Goal: Book appointment/travel/reservation

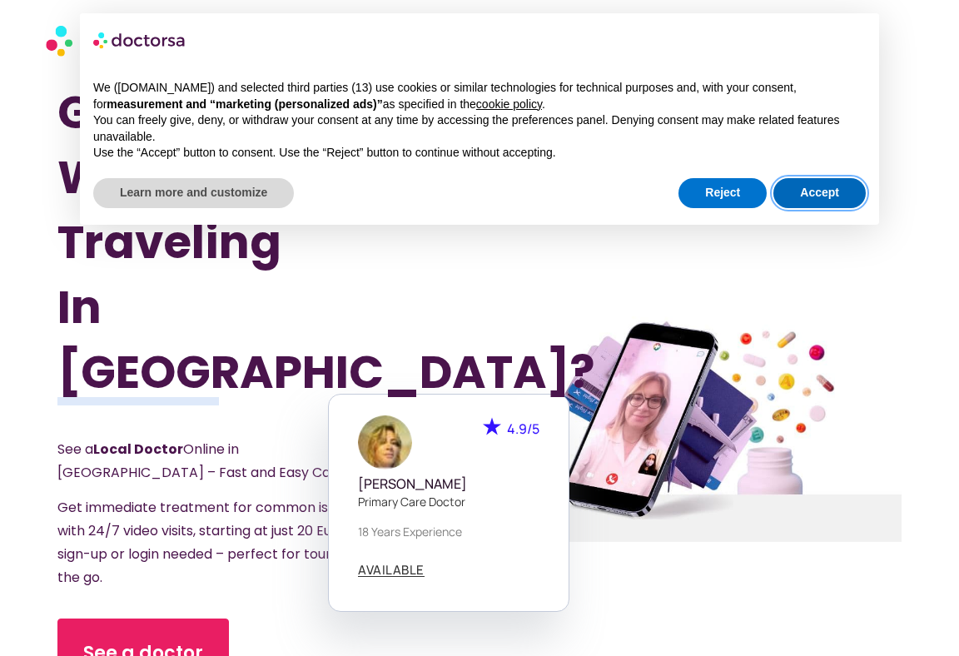
click at [799, 198] on button "Accept" at bounding box center [820, 193] width 92 height 30
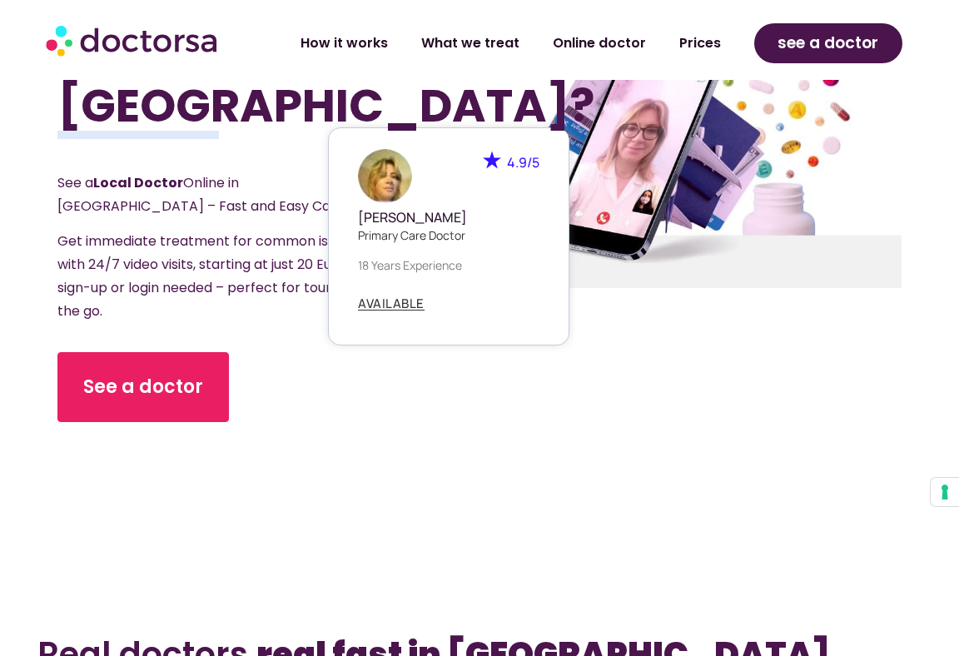
scroll to position [270, 0]
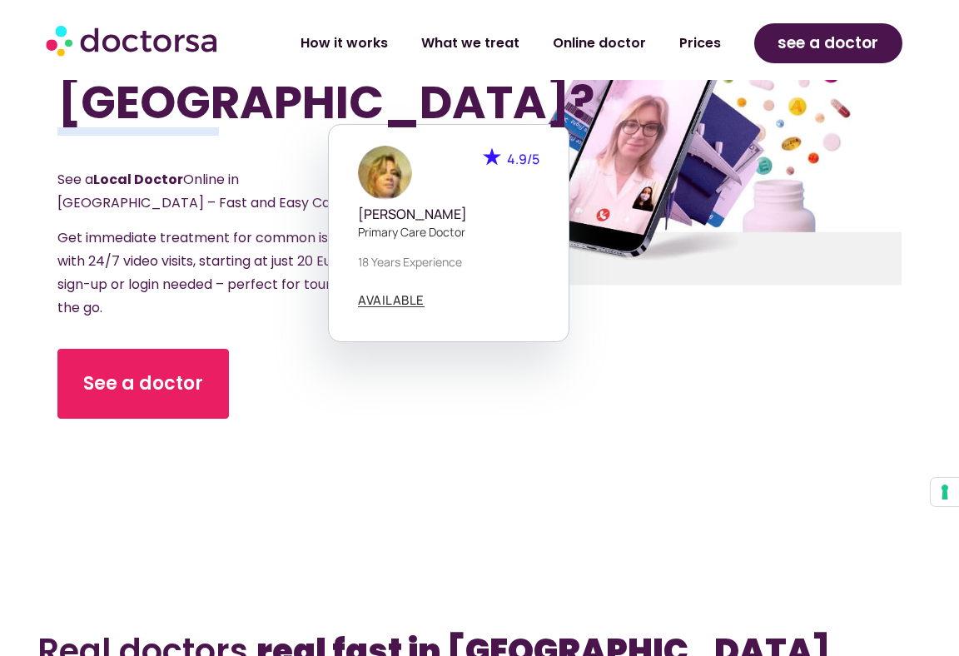
click at [315, 356] on div "See a doctor" at bounding box center [236, 384] width 359 height 70
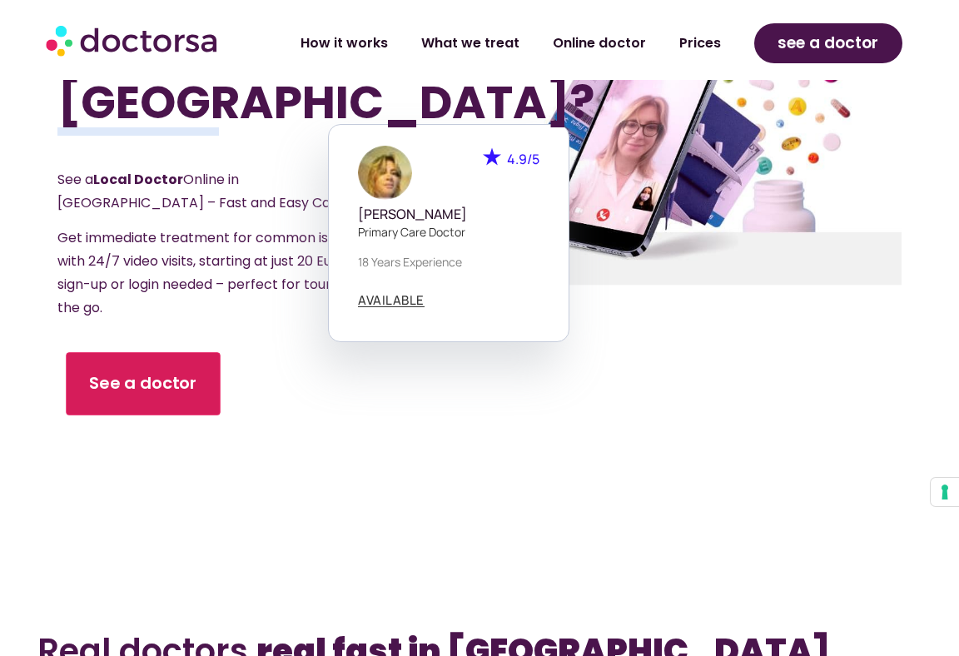
click at [187, 371] on span "See a doctor" at bounding box center [143, 383] width 108 height 24
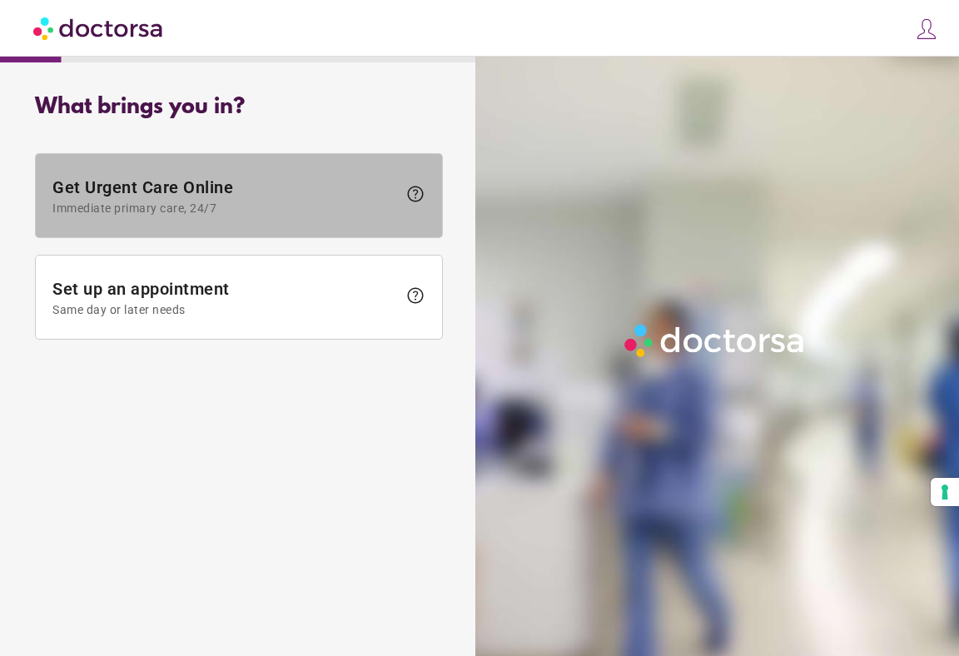
click at [205, 230] on span at bounding box center [239, 195] width 406 height 83
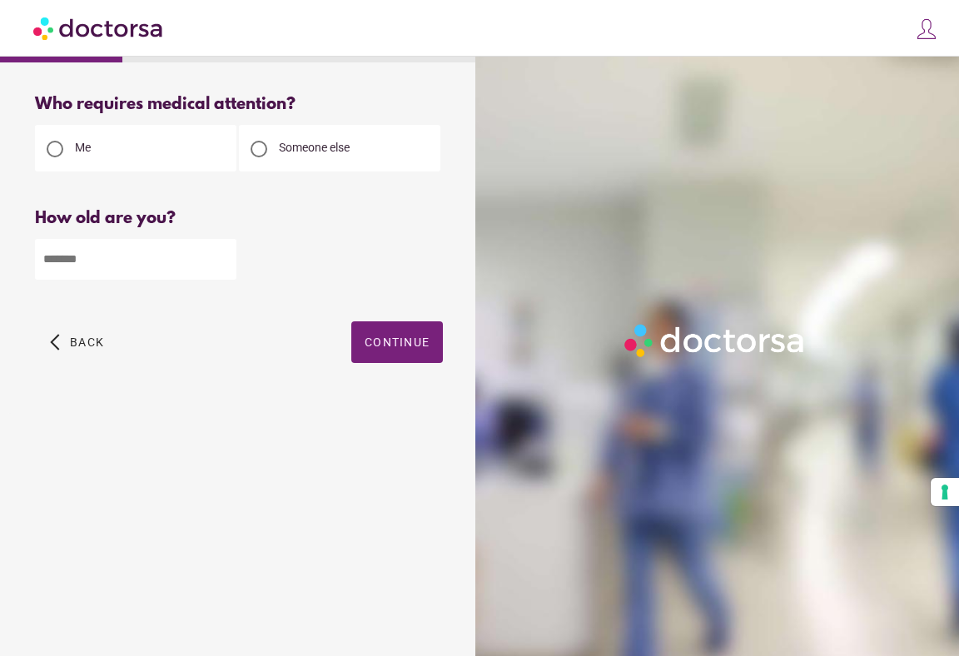
click at [144, 269] on input "number" at bounding box center [136, 259] width 202 height 41
type input "**"
click at [385, 333] on span "button" at bounding box center [397, 342] width 92 height 42
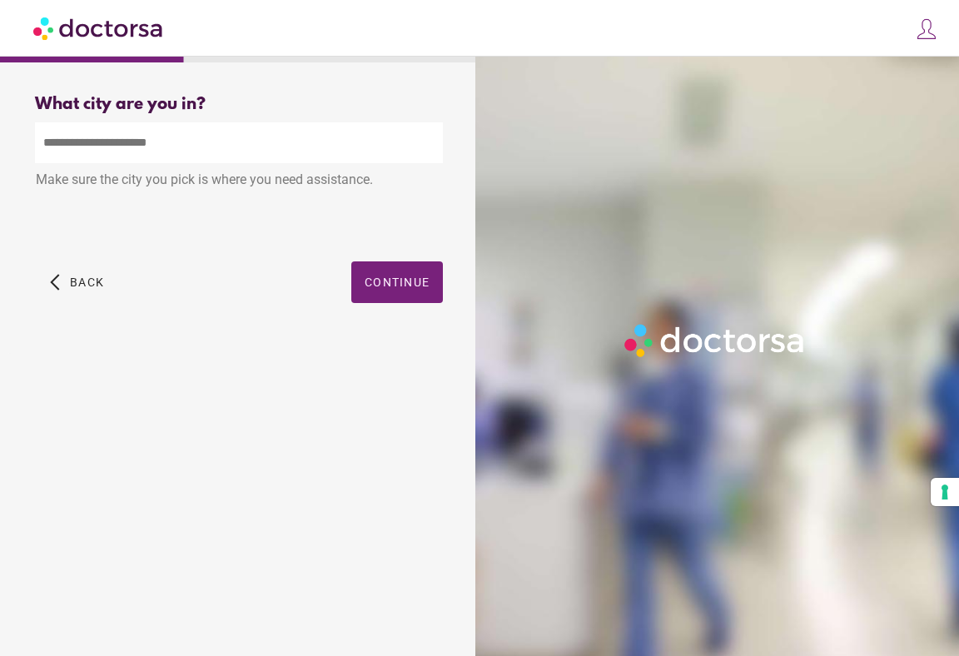
click at [217, 152] on input "text" at bounding box center [239, 142] width 408 height 41
type input "*"
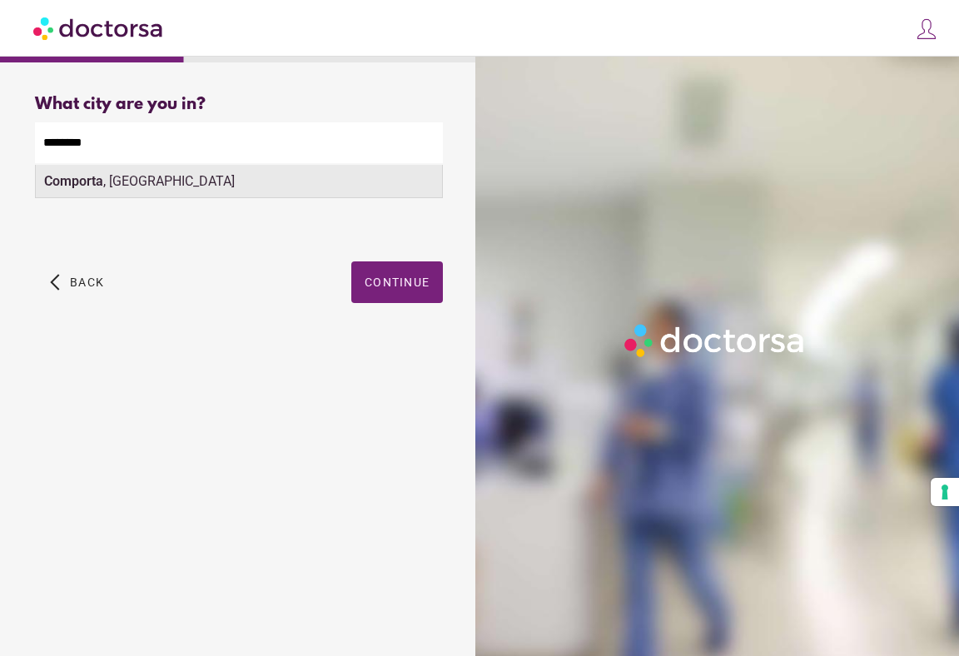
click at [167, 198] on div "Comporta , [GEOGRAPHIC_DATA]" at bounding box center [239, 181] width 406 height 33
type input "**********"
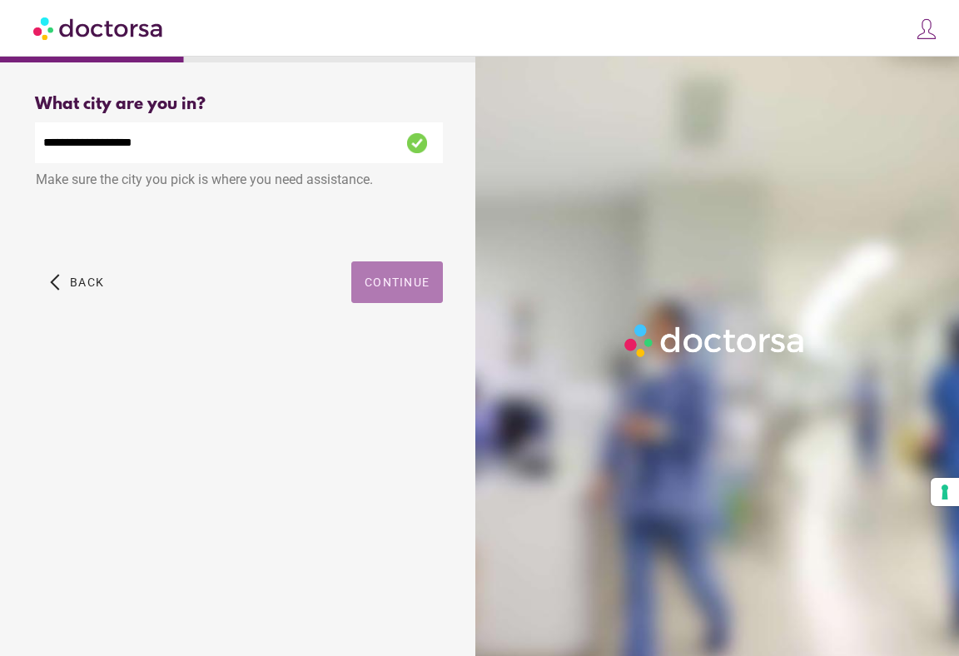
click at [380, 284] on span "Continue" at bounding box center [397, 282] width 65 height 13
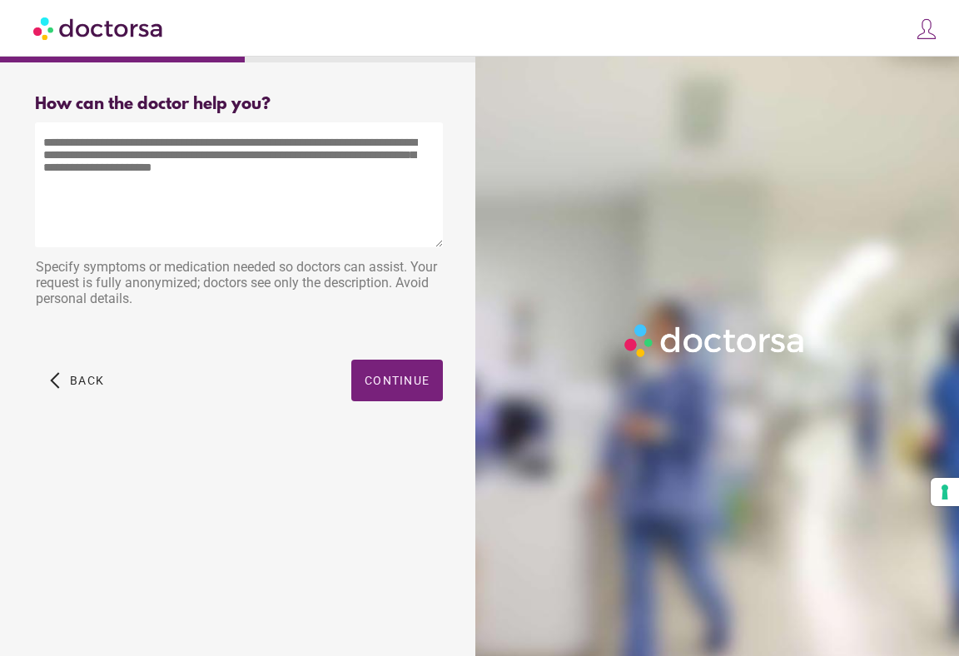
click at [57, 142] on textarea at bounding box center [239, 184] width 408 height 125
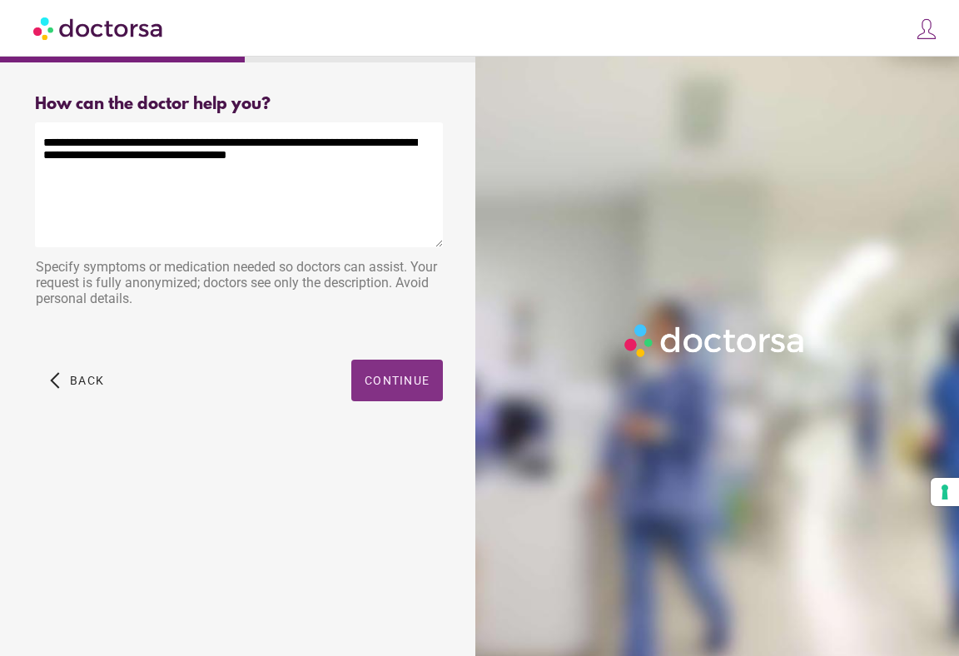
type textarea "**********"
click at [411, 366] on span "button" at bounding box center [397, 381] width 92 height 42
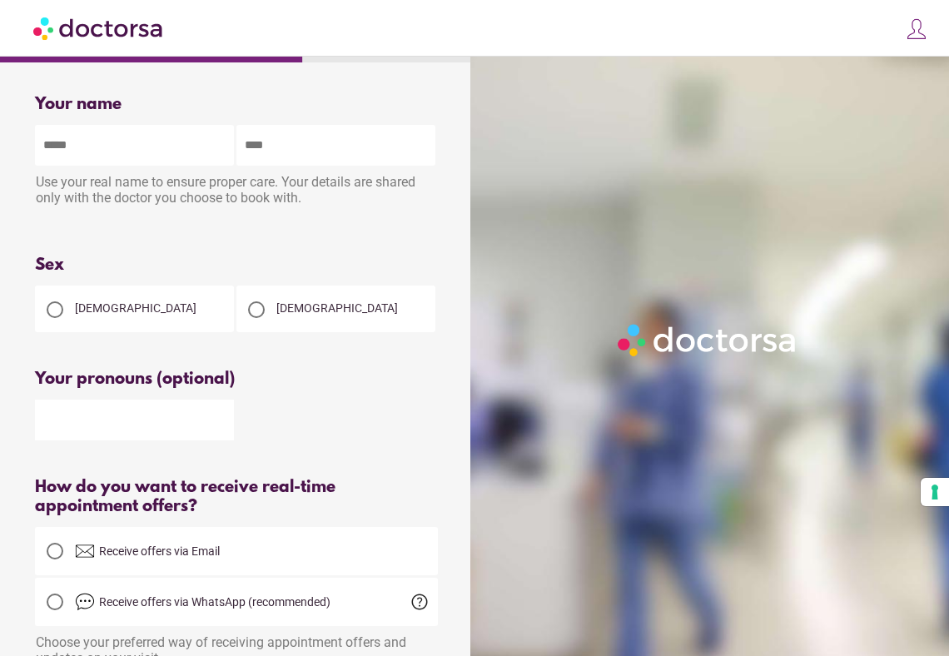
click at [255, 305] on div at bounding box center [256, 309] width 17 height 17
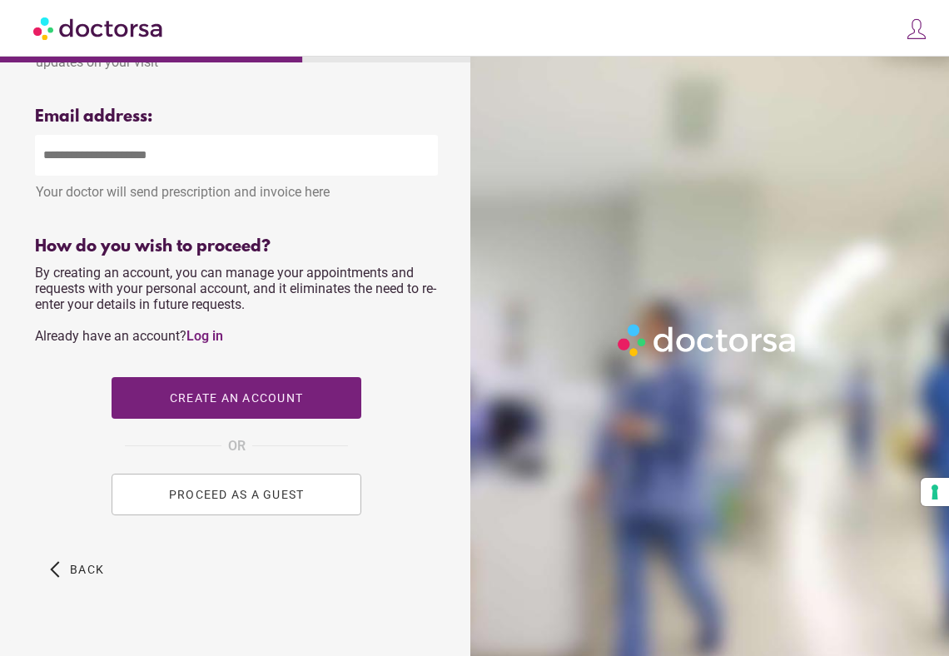
scroll to position [627, 0]
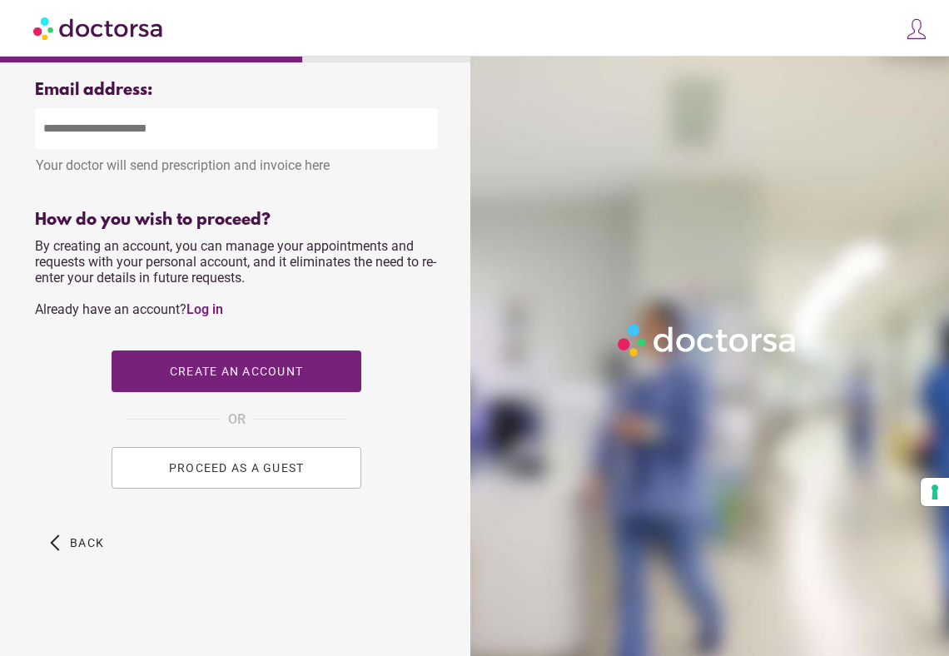
click at [206, 466] on span "PROCEED AS A GUEST" at bounding box center [237, 467] width 136 height 13
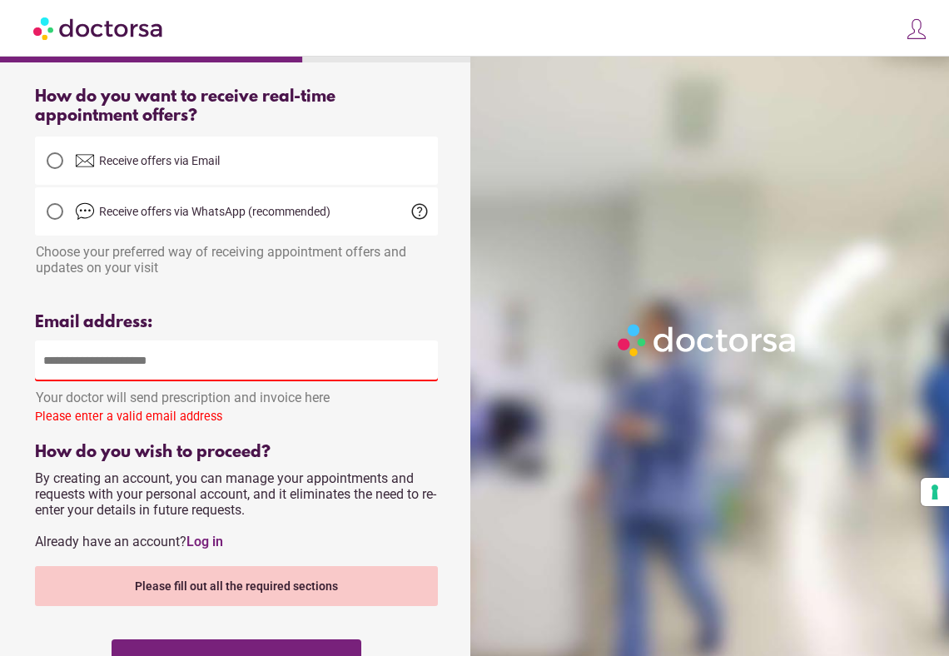
scroll to position [262, 0]
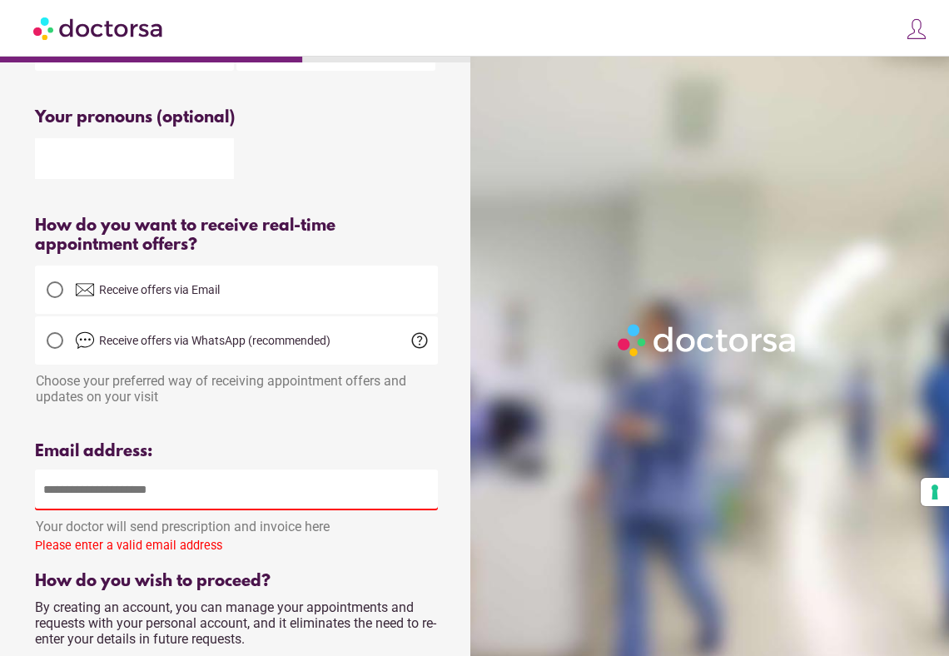
click at [129, 496] on input "email" at bounding box center [236, 490] width 403 height 41
type input "**********"
click at [269, 539] on div "**********" at bounding box center [236, 500] width 403 height 117
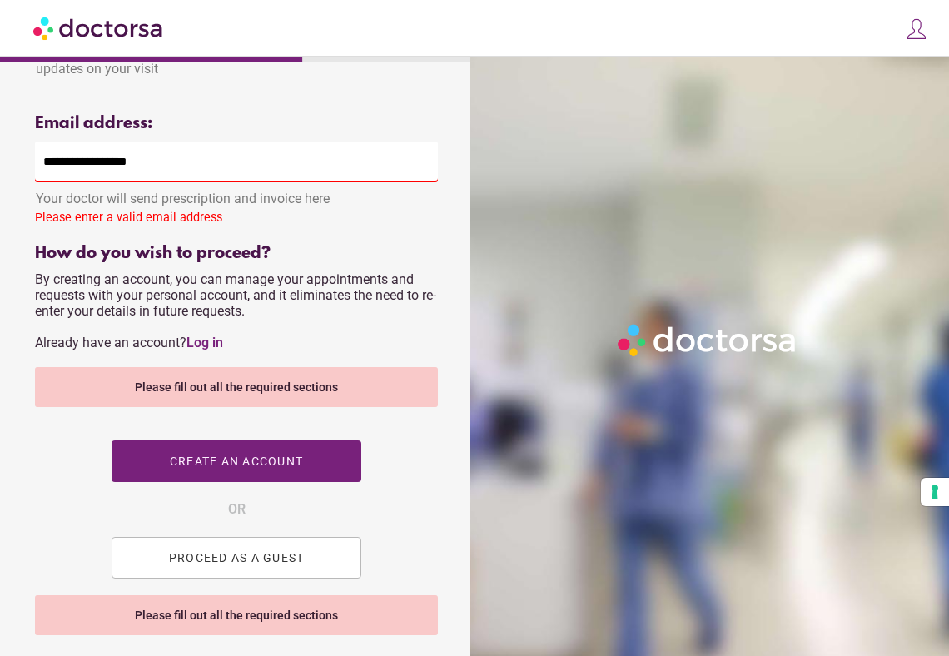
scroll to position [602, 0]
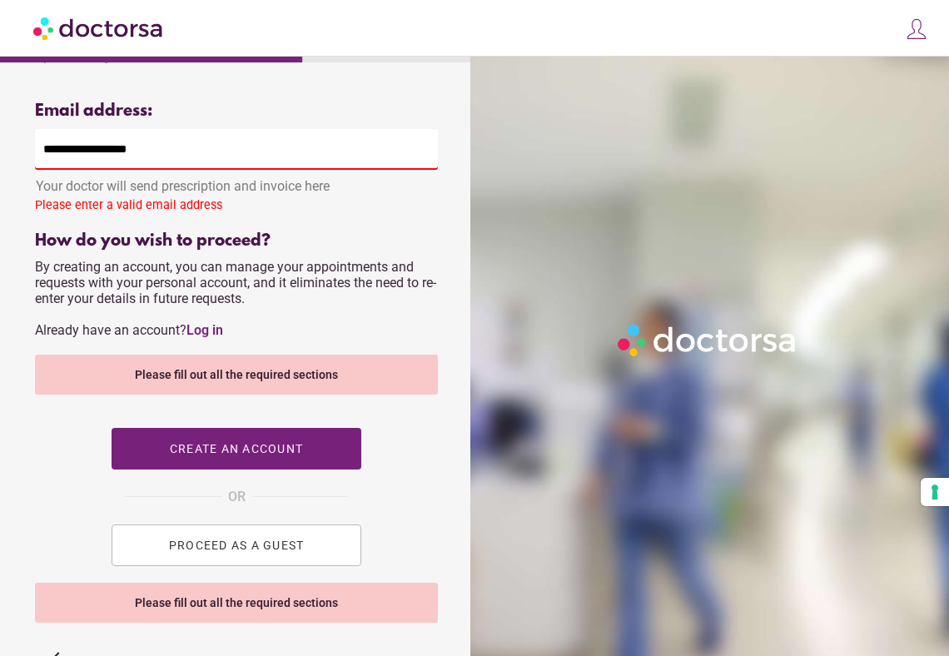
click at [241, 552] on span "PROCEED AS A GUEST" at bounding box center [237, 545] width 136 height 13
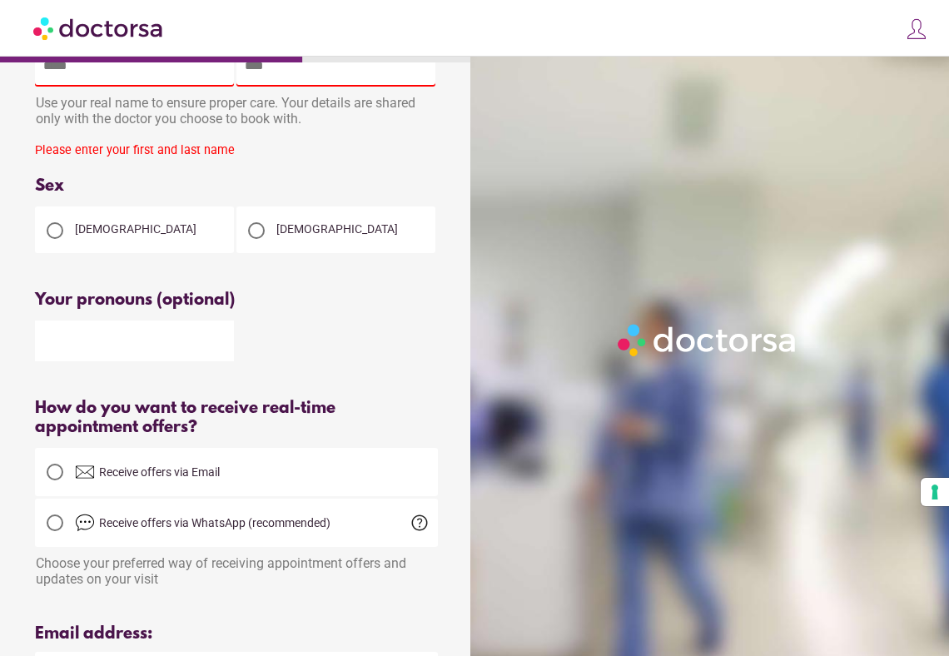
scroll to position [0, 0]
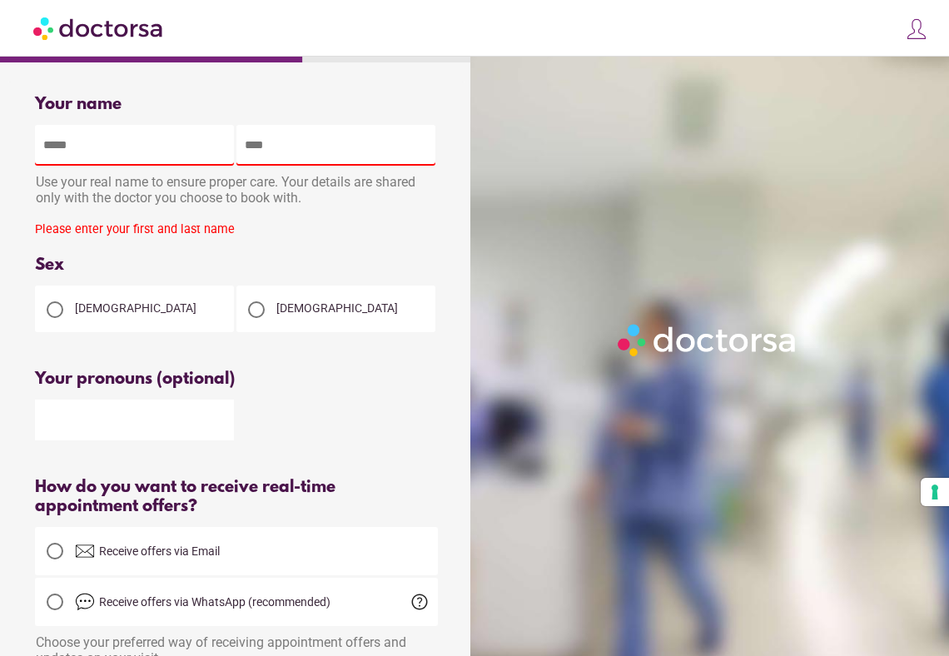
click at [110, 144] on input "text" at bounding box center [134, 145] width 199 height 41
type input "*****"
type input "******"
click at [300, 223] on div "Please enter your first and last name" at bounding box center [236, 229] width 403 height 14
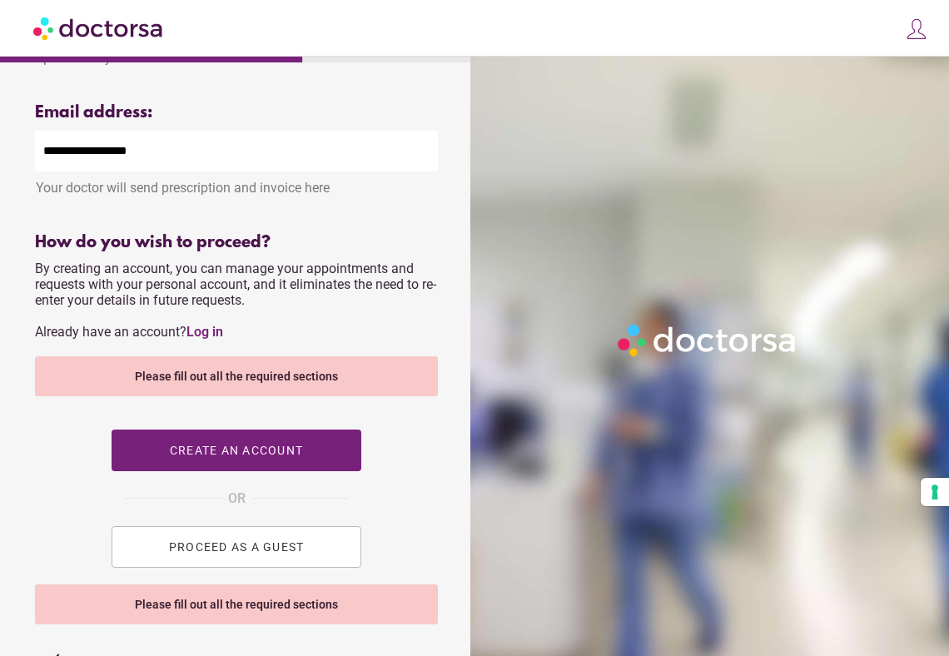
scroll to position [724, 0]
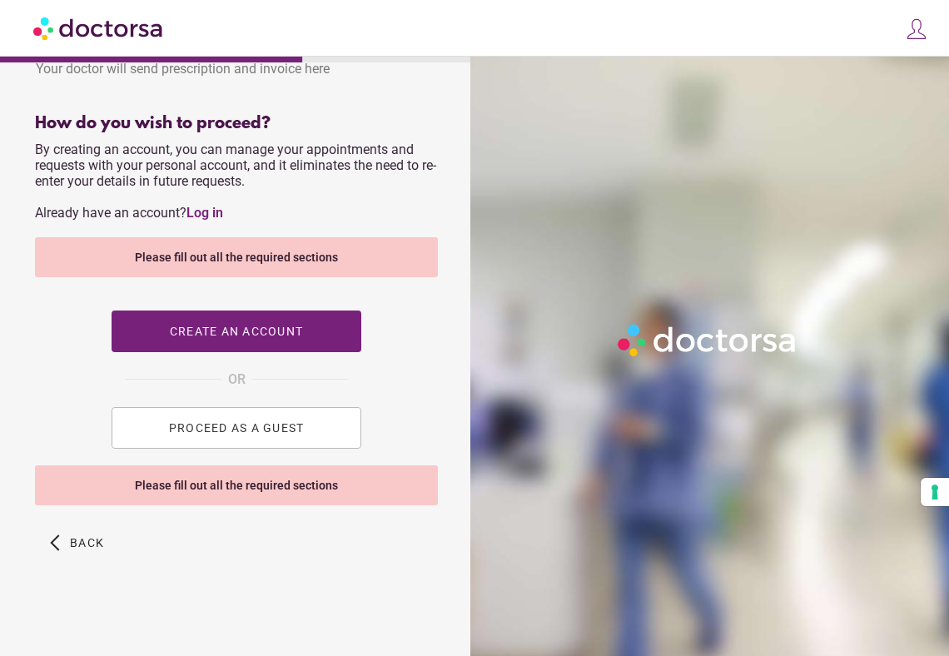
click at [242, 420] on button "PROCEED AS A GUEST" at bounding box center [237, 428] width 250 height 42
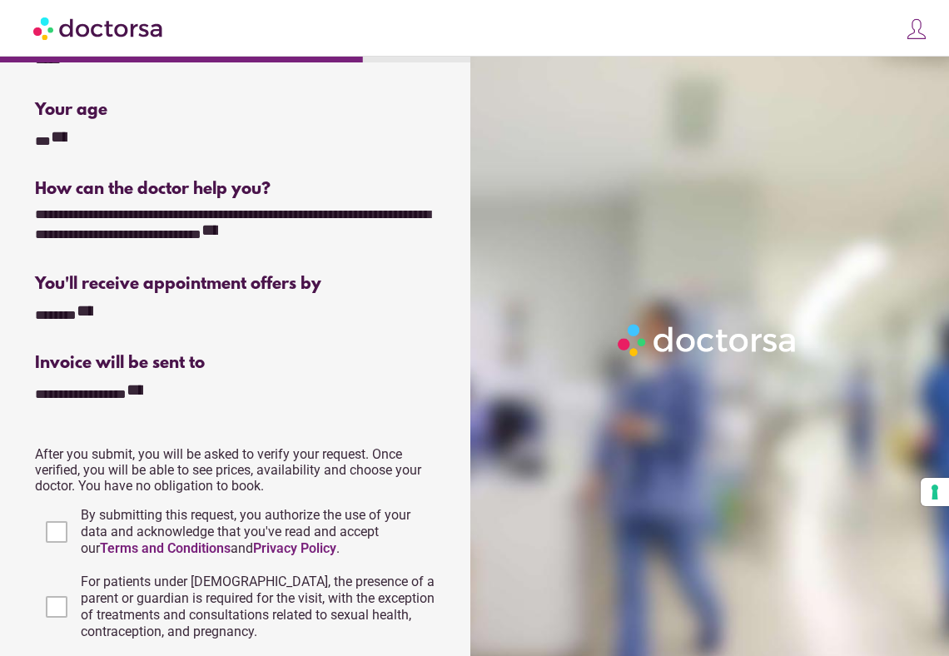
scroll to position [421, 0]
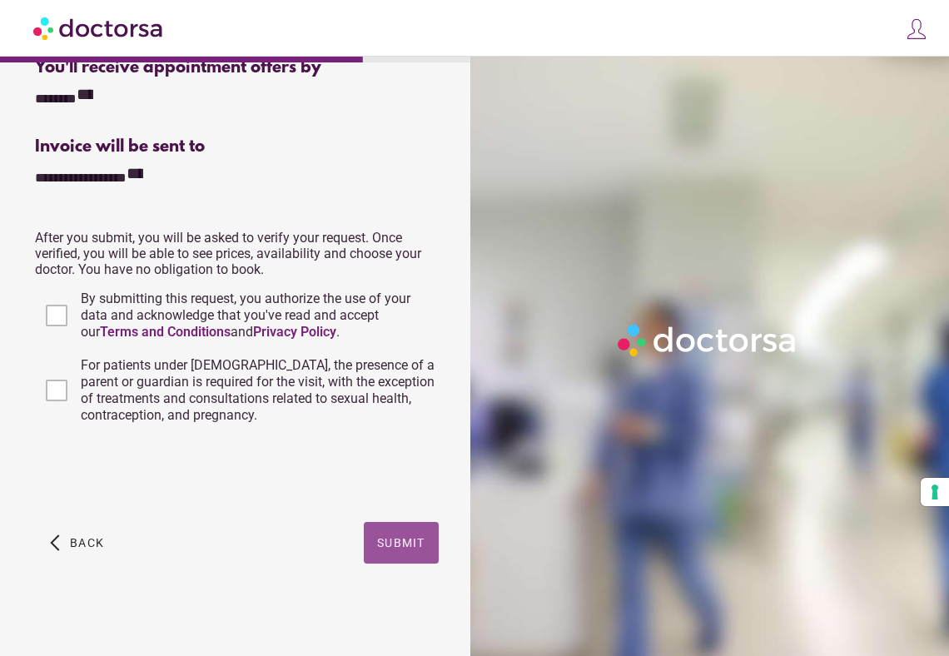
click at [425, 547] on span "button" at bounding box center [401, 543] width 75 height 42
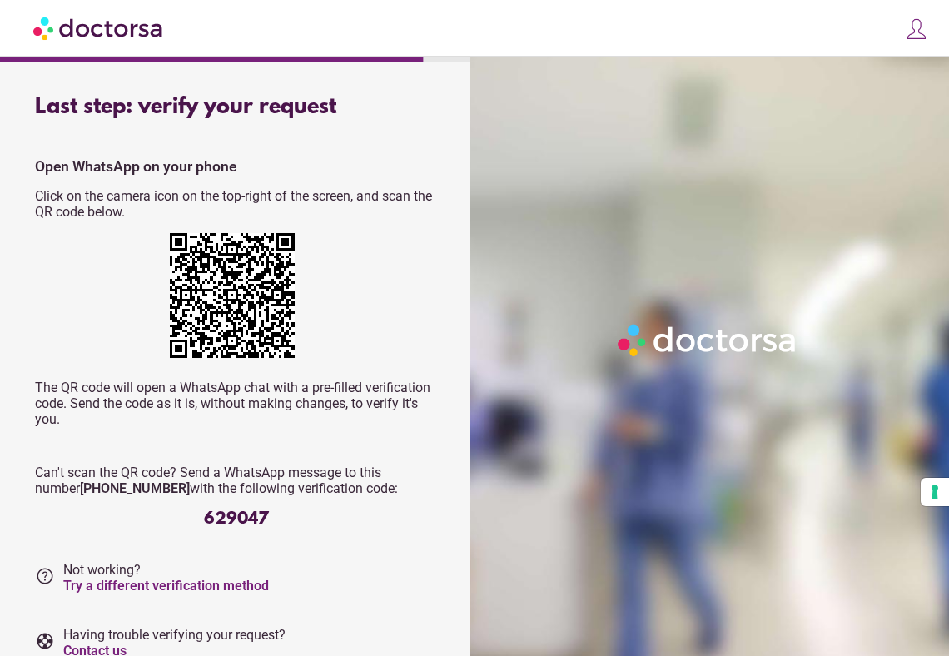
scroll to position [72, 0]
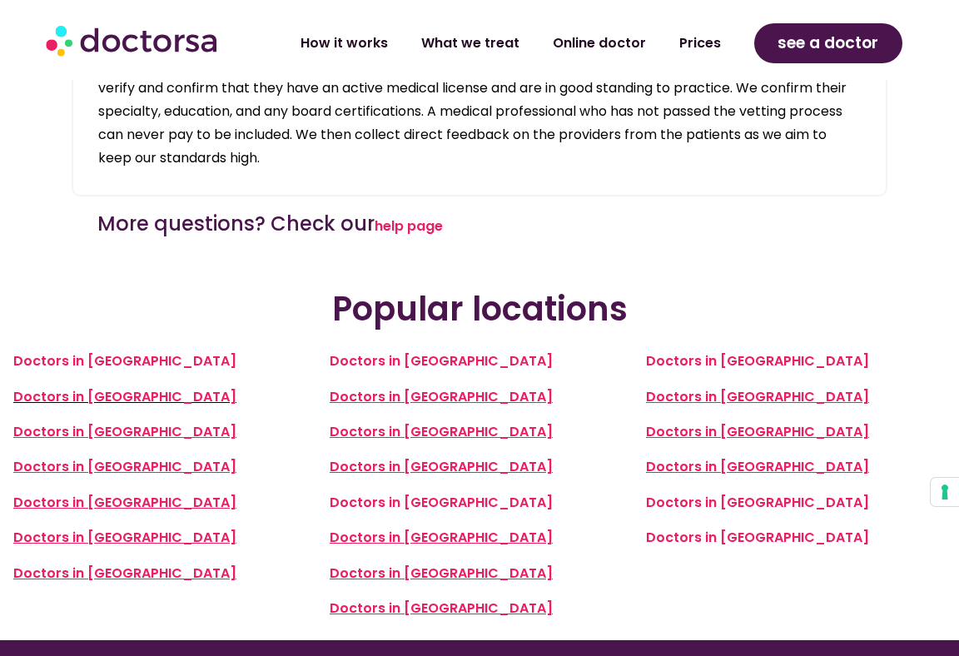
scroll to position [3403, 0]
